Goal: Information Seeking & Learning: Learn about a topic

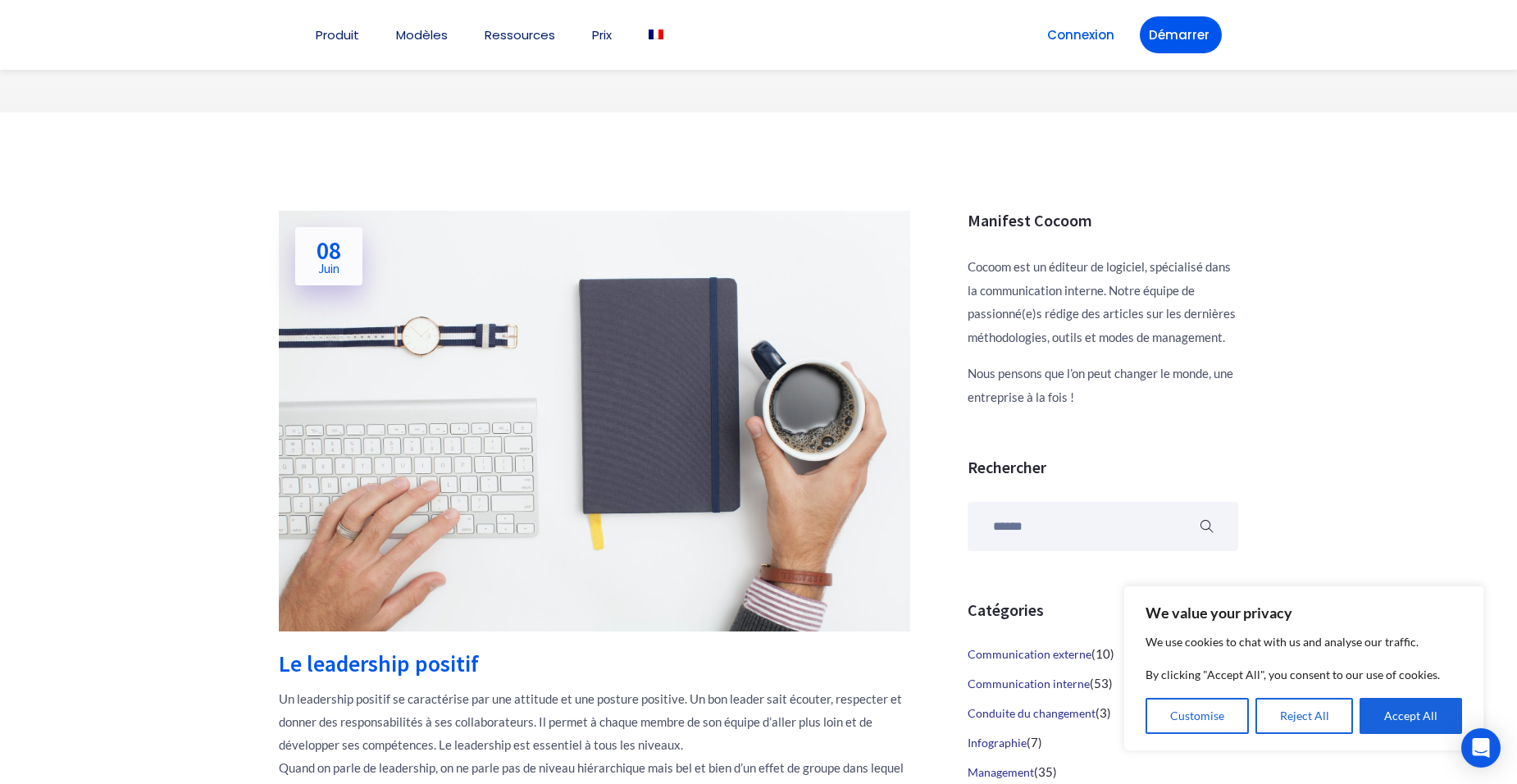
scroll to position [164, 0]
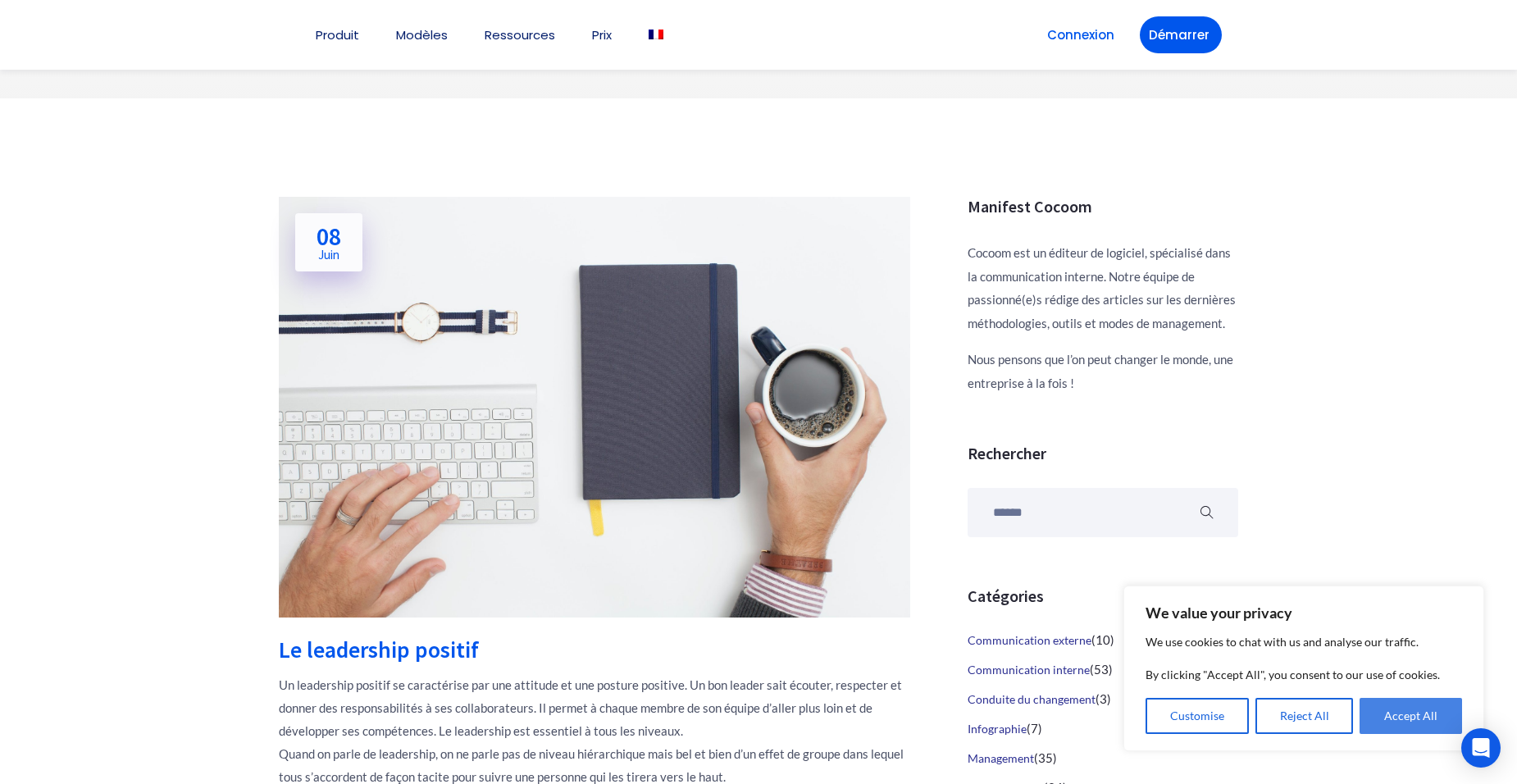
click at [1391, 720] on button "Accept All" at bounding box center [1410, 715] width 102 height 36
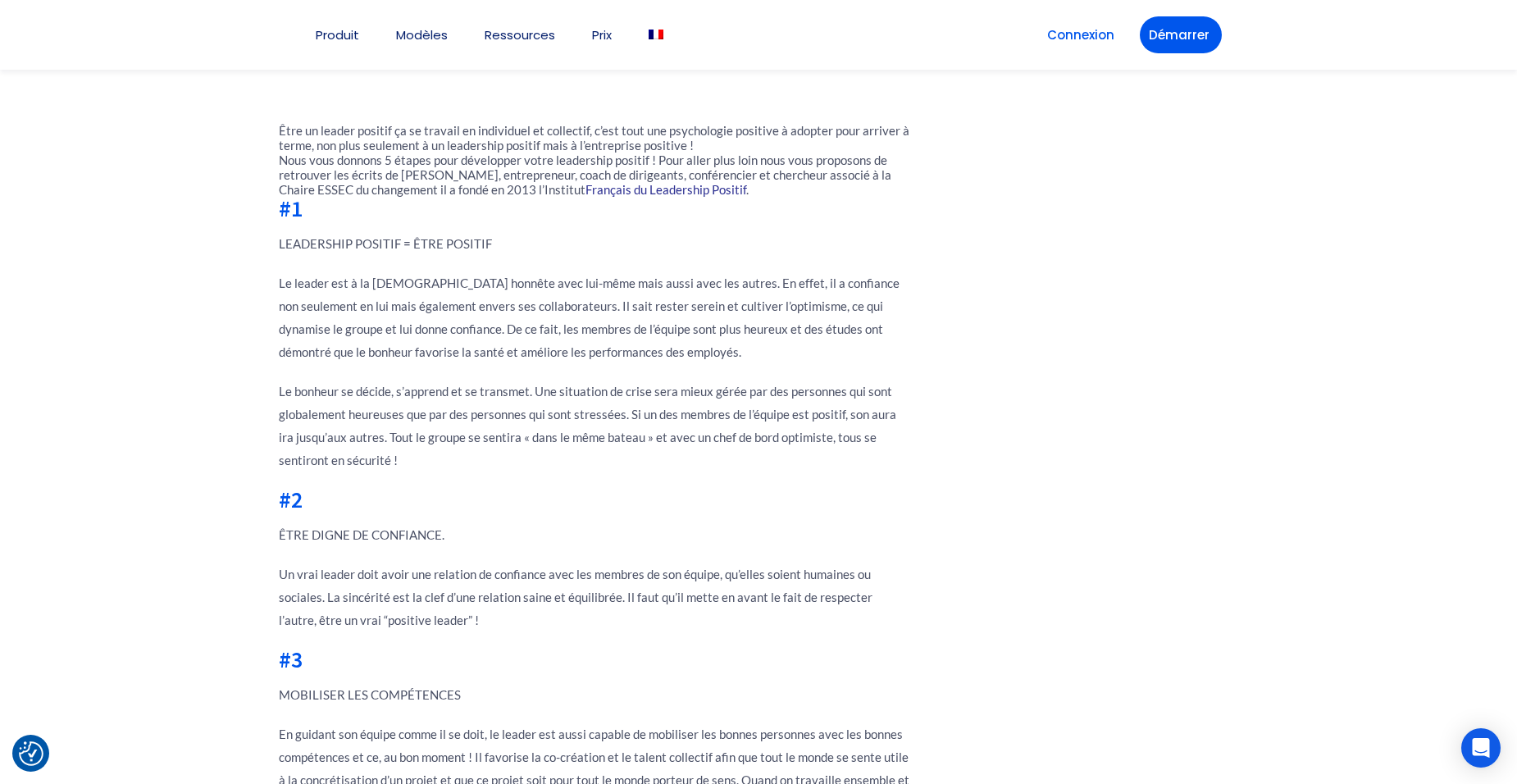
scroll to position [1312, 0]
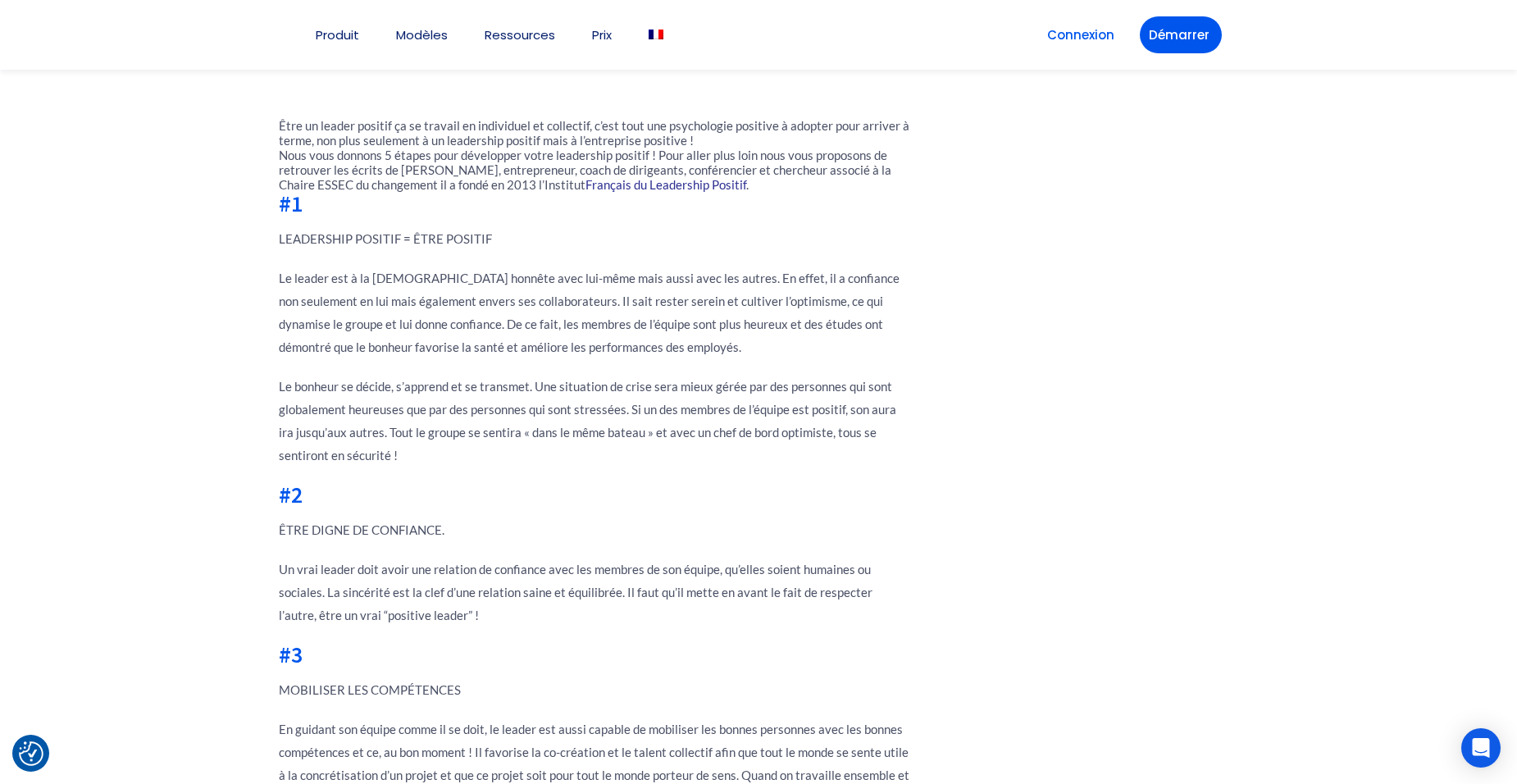
click at [462, 497] on h2 "#2" at bounding box center [594, 494] width 632 height 23
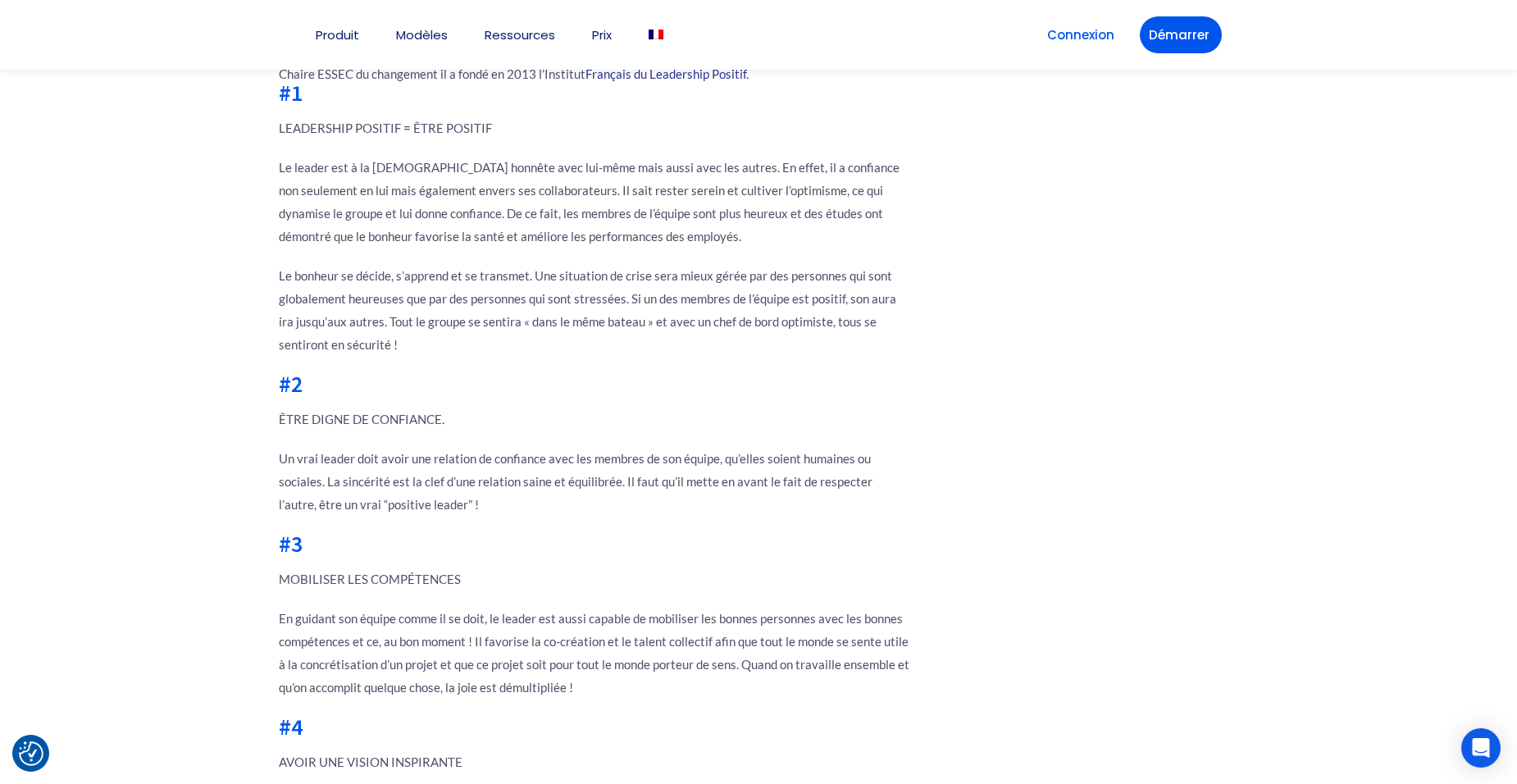
scroll to position [1557, 0]
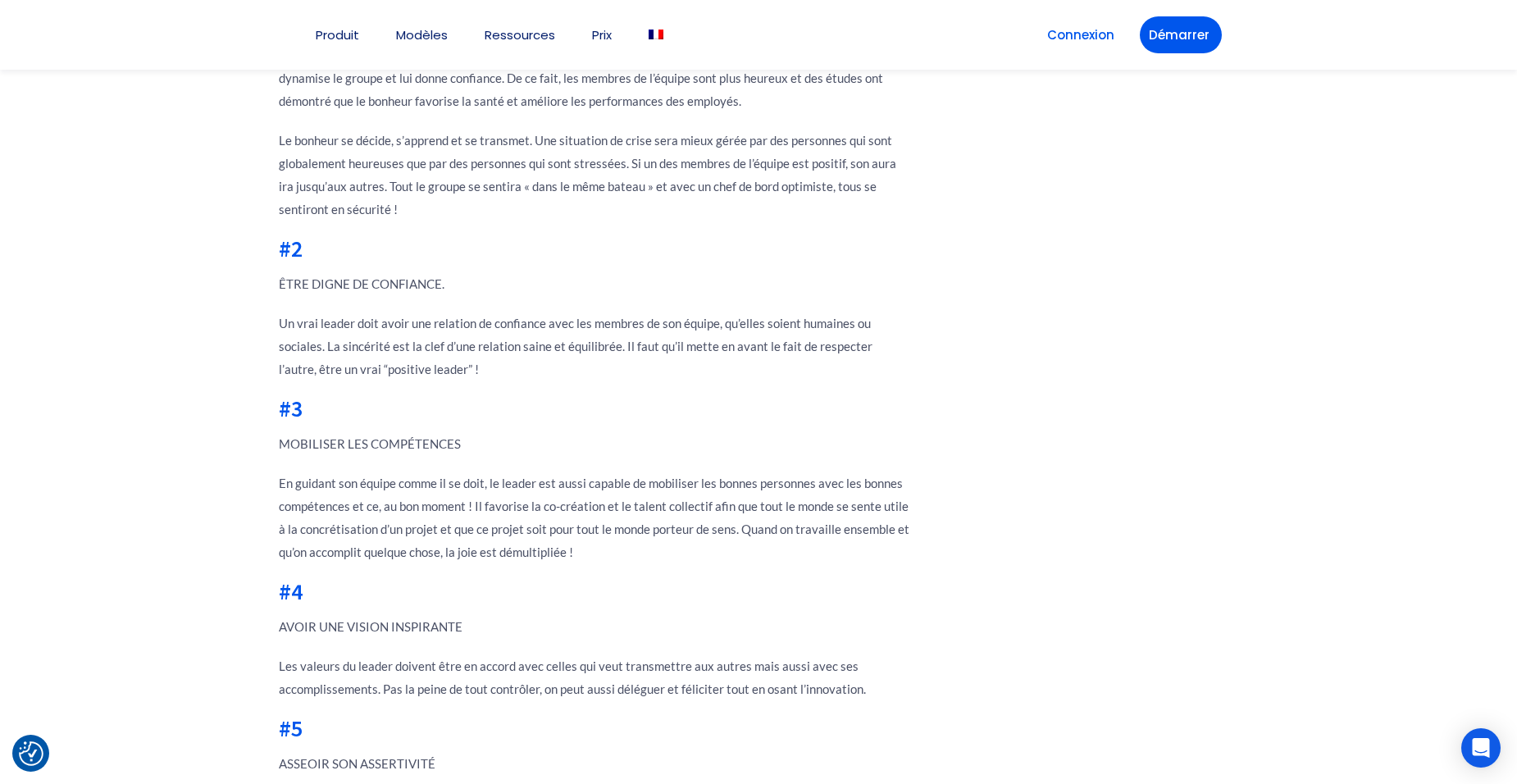
click at [531, 639] on div "Le leadership positif Un leadership positif se caractérise par une attitude et …" at bounding box center [594, 122] width 632 height 1755
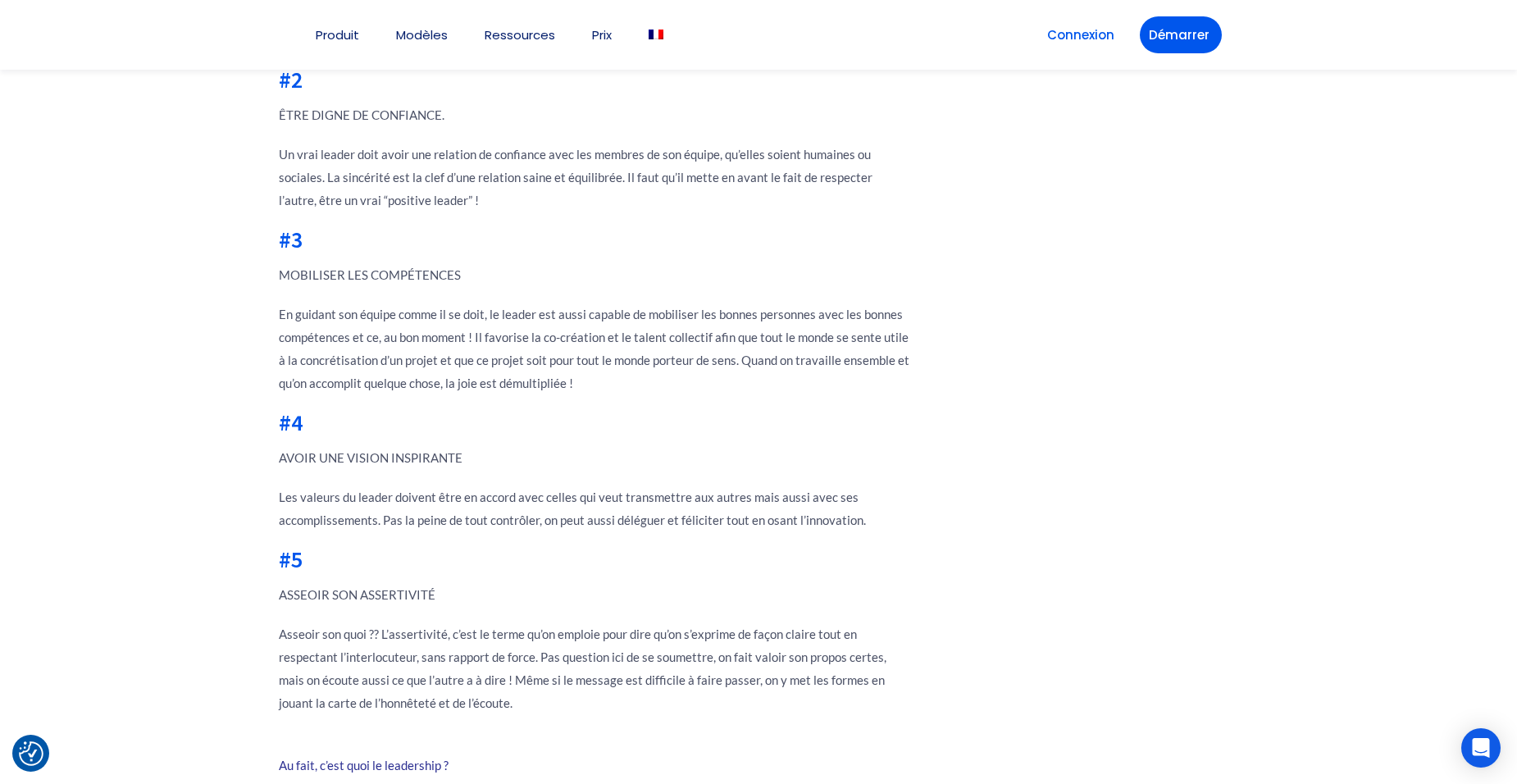
scroll to position [1885, 0]
